Goal: Transaction & Acquisition: Purchase product/service

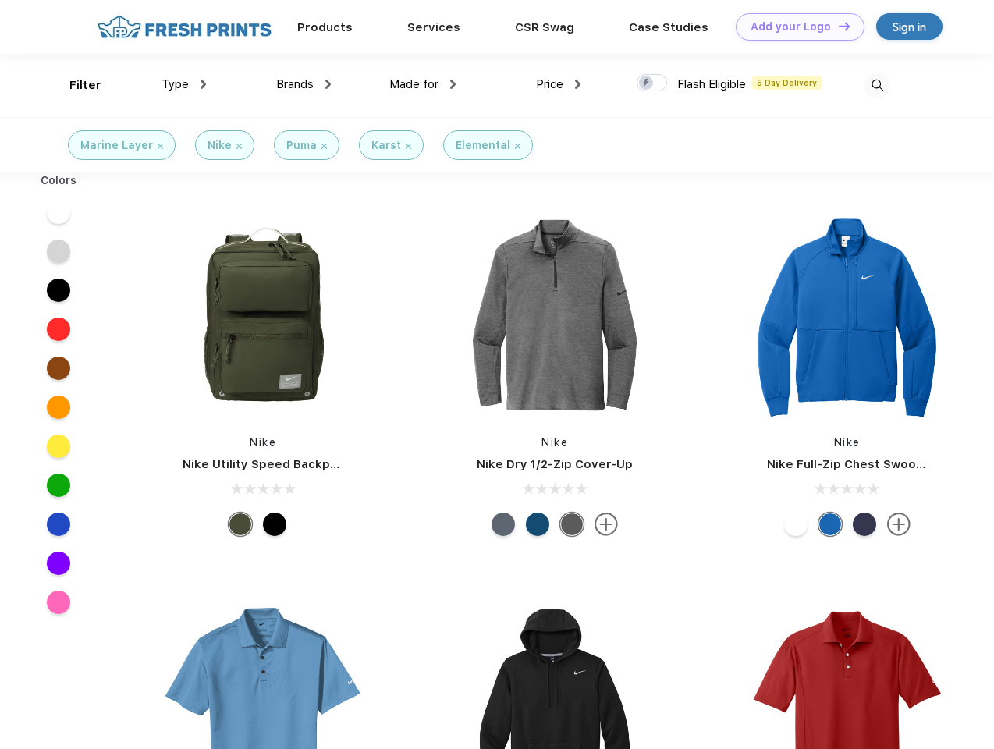
click at [794, 27] on link "Add your Logo Design Tool" at bounding box center [800, 26] width 129 height 27
click at [0, 0] on div "Design Tool" at bounding box center [0, 0] width 0 height 0
click at [837, 26] on link "Add your Logo Design Tool" at bounding box center [800, 26] width 129 height 27
click at [75, 85] on div "Filter" at bounding box center [85, 85] width 32 height 18
click at [184, 84] on span "Type" at bounding box center [174, 84] width 27 height 14
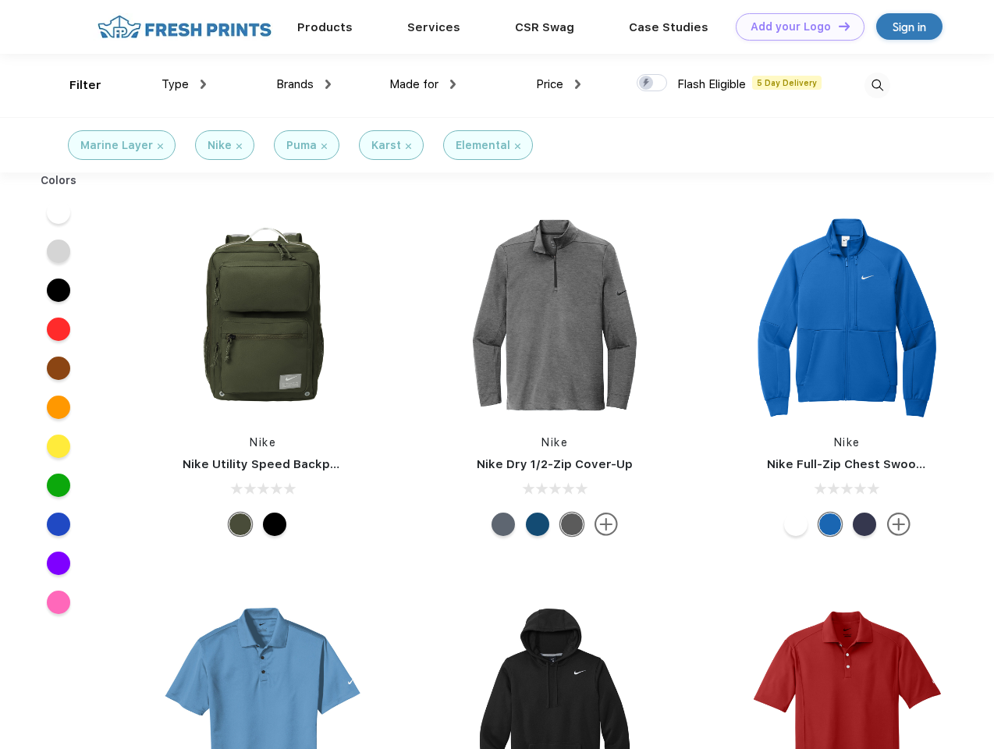
click at [303, 84] on span "Brands" at bounding box center [294, 84] width 37 height 14
click at [423, 84] on span "Made for" at bounding box center [413, 84] width 49 height 14
click at [559, 84] on span "Price" at bounding box center [549, 84] width 27 height 14
click at [652, 83] on div at bounding box center [652, 82] width 30 height 17
click at [647, 83] on input "checkbox" at bounding box center [642, 78] width 10 height 10
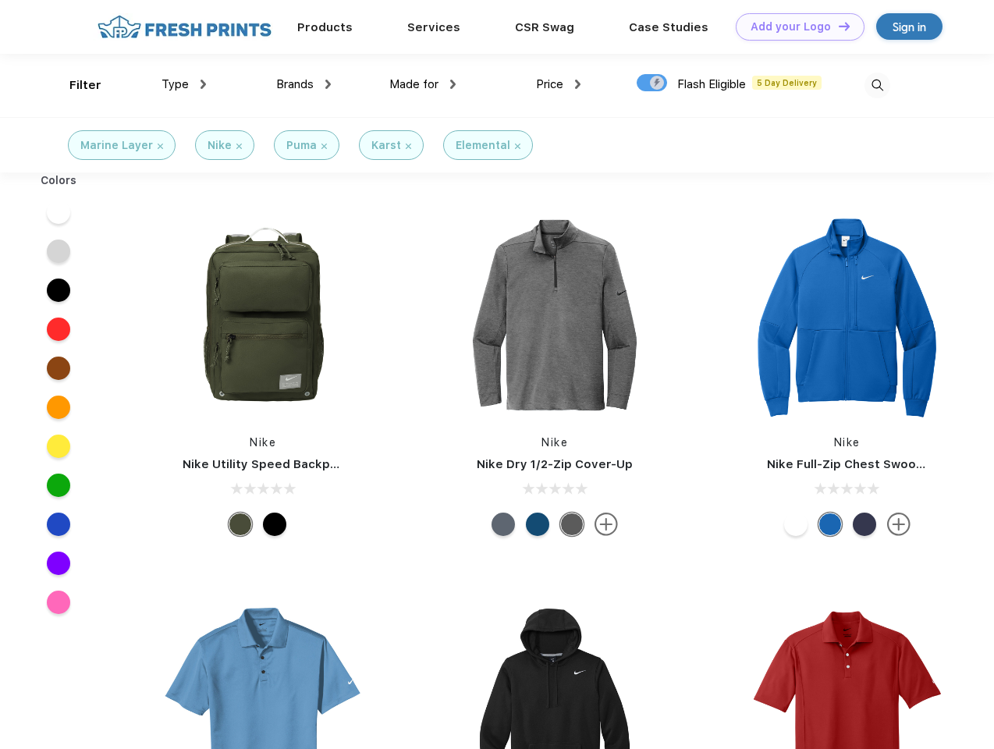
click at [877, 85] on img at bounding box center [877, 86] width 26 height 26
